Goal: Information Seeking & Learning: Learn about a topic

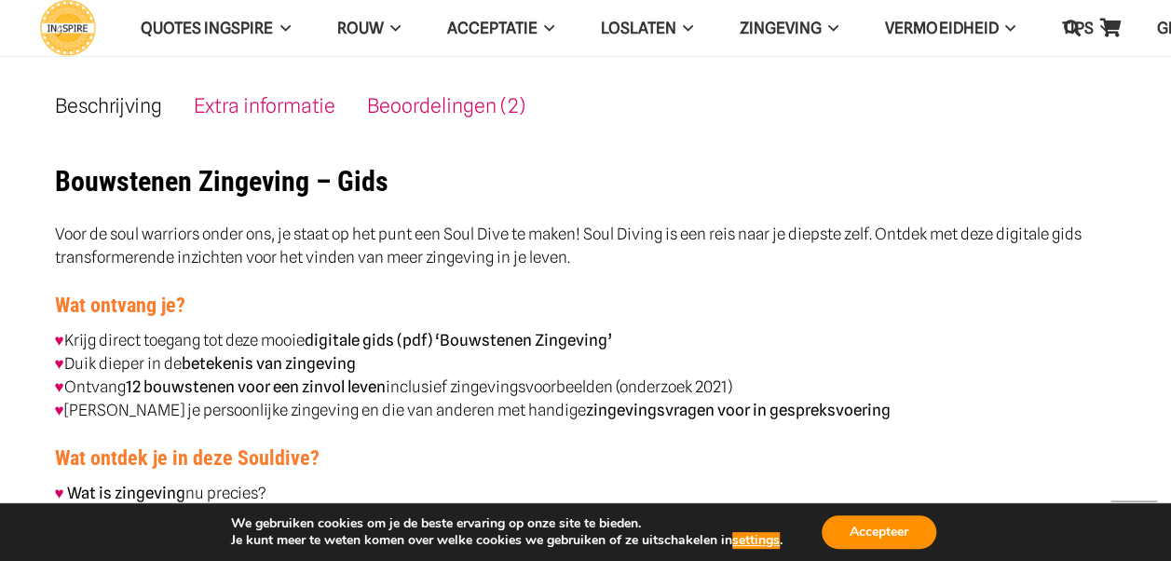
scroll to position [906, 0]
click at [493, 100] on link "Beoordelingen (2)" at bounding box center [446, 106] width 158 height 23
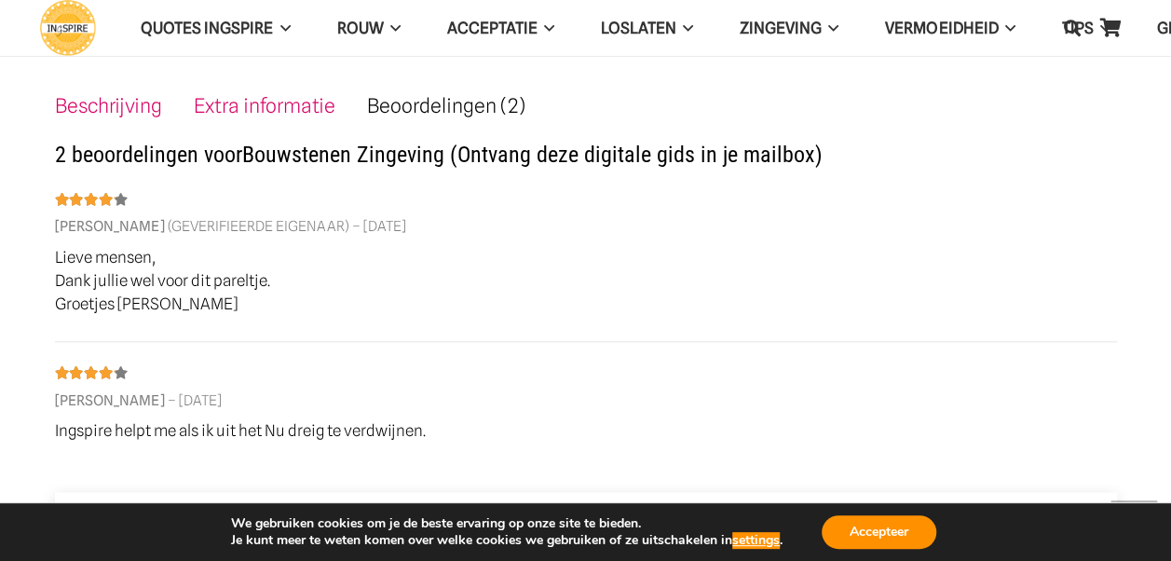
scroll to position [908, 0]
click at [235, 101] on link "Extra informatie" at bounding box center [265, 104] width 142 height 23
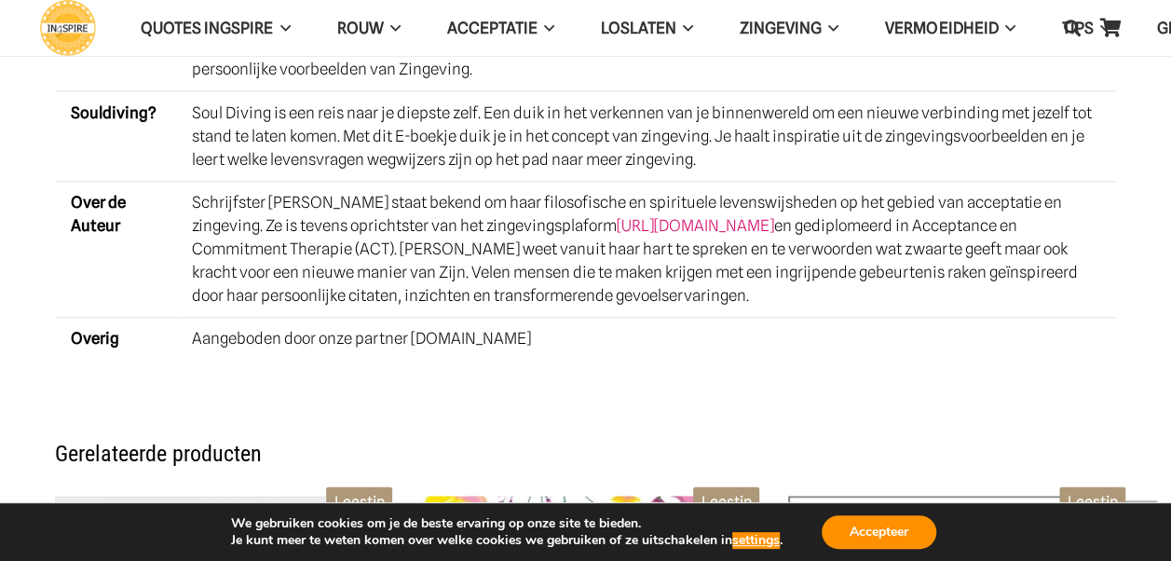
scroll to position [1087, 0]
click at [703, 220] on link "[URL][DOMAIN_NAME]" at bounding box center [695, 227] width 157 height 19
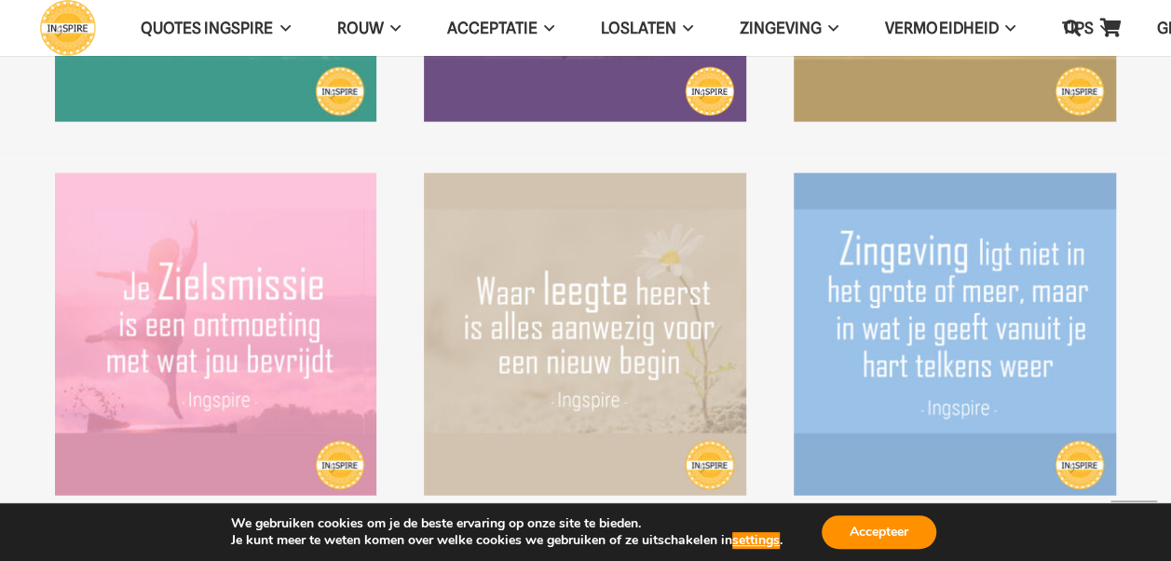
scroll to position [1977, 0]
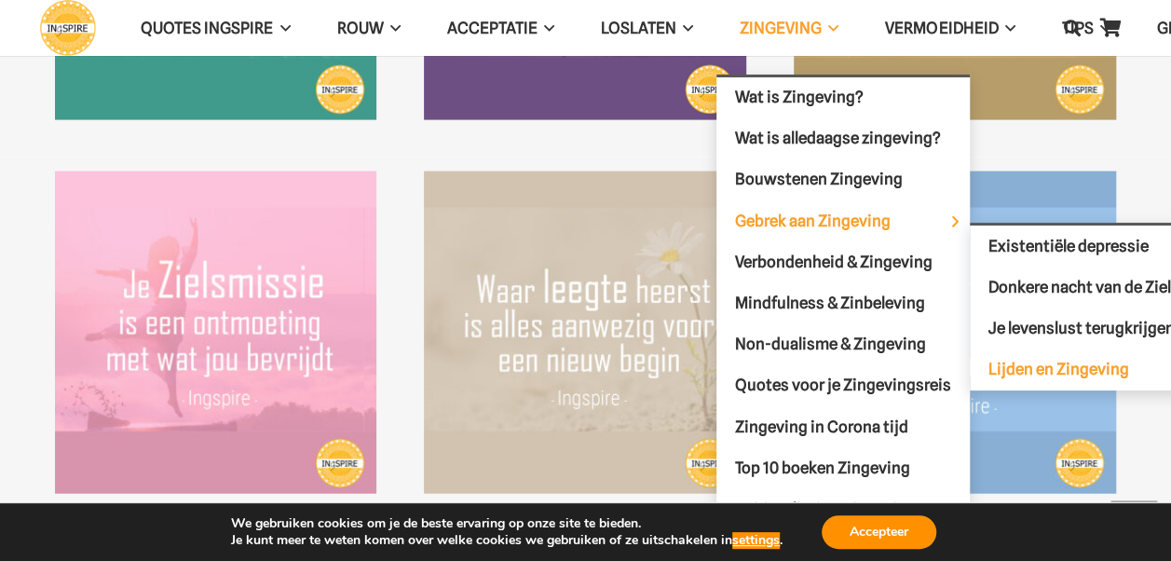
click at [1016, 367] on span "Lijden en Zingeving" at bounding box center [1059, 369] width 141 height 19
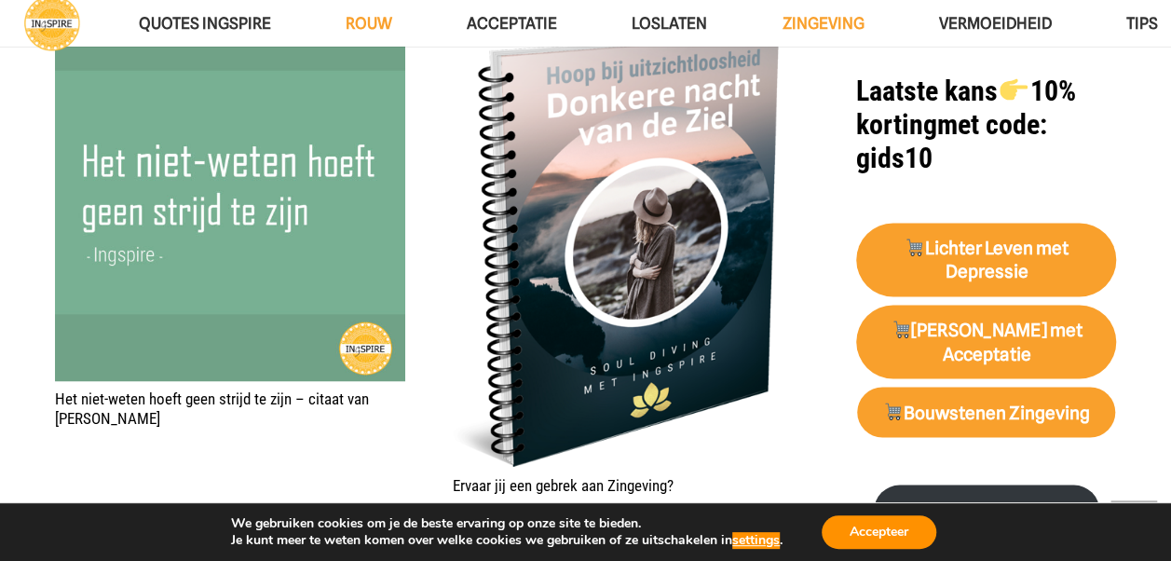
scroll to position [1413, 0]
